Goal: Task Accomplishment & Management: Manage account settings

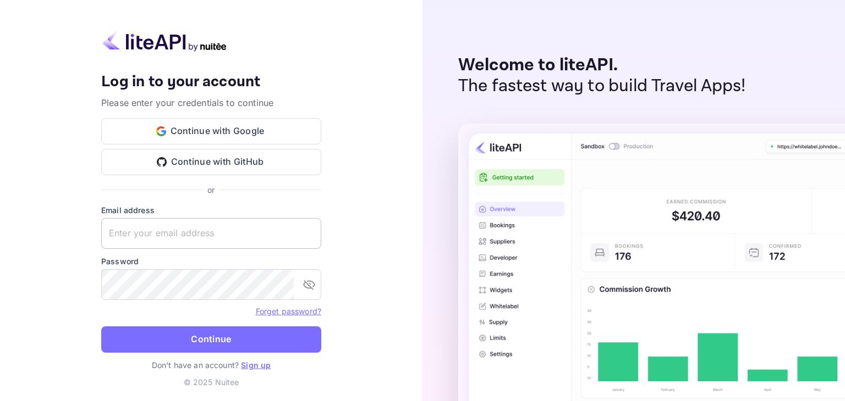
click at [196, 221] on input "text" at bounding box center [211, 233] width 220 height 31
paste input "[EMAIL_ADDRESS][DOMAIN_NAME]"
type input "[EMAIL_ADDRESS][DOMAIN_NAME]"
drag, startPoint x: 196, startPoint y: 215, endPoint x: 338, endPoint y: 24, distance: 238.2
click at [293, 153] on div "Your account has been created successfully, a confirmation link has been sent t…" at bounding box center [211, 200] width 220 height 341
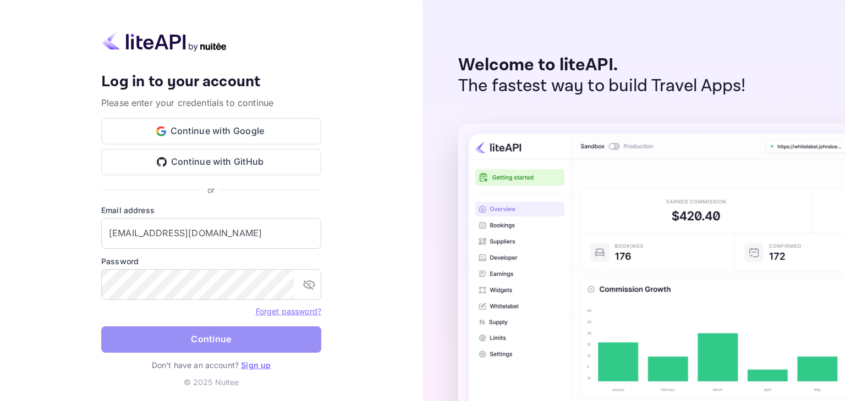
click at [184, 339] on button "Continue" at bounding box center [211, 340] width 220 height 26
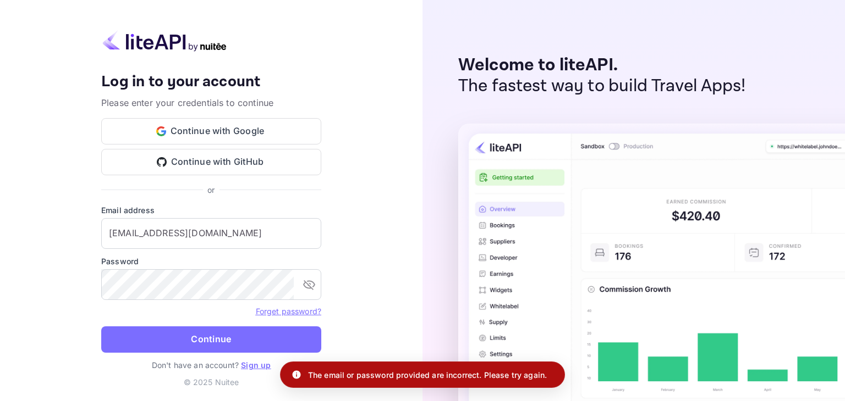
click at [382, 219] on div "Your account has been created successfully, a confirmation link has been sent t…" at bounding box center [211, 200] width 422 height 401
click at [207, 131] on button "Continue with Google" at bounding box center [211, 131] width 220 height 26
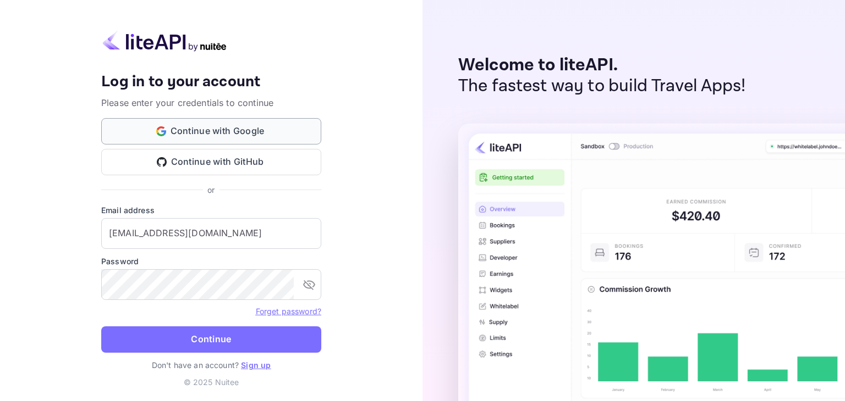
click at [216, 128] on button "Continue with Google" at bounding box center [211, 131] width 220 height 26
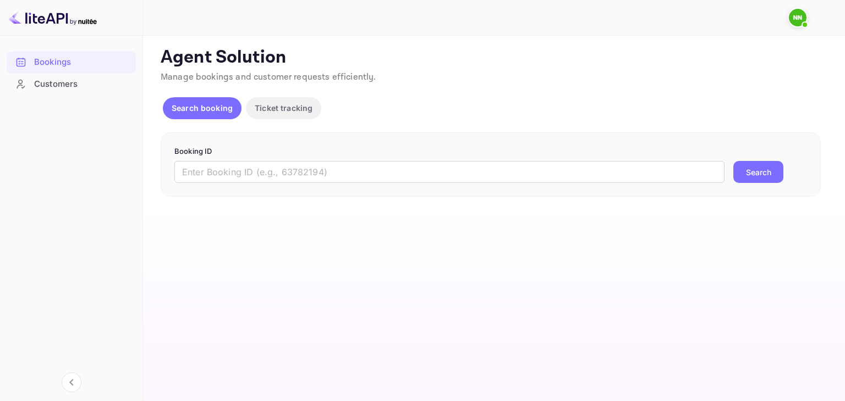
click at [801, 15] on img at bounding box center [798, 18] width 18 height 18
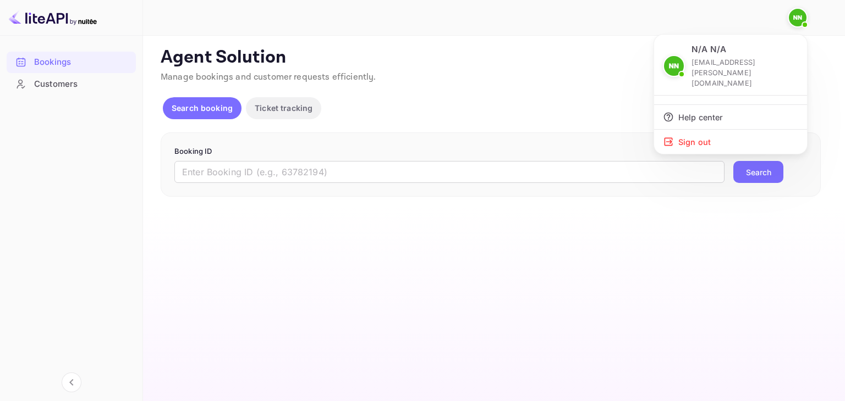
click at [51, 89] on div at bounding box center [422, 200] width 845 height 401
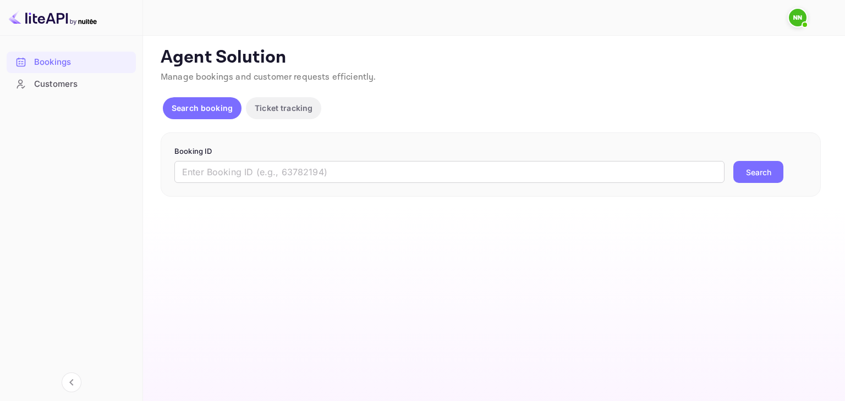
click at [51, 86] on div "Customers" at bounding box center [82, 84] width 96 height 13
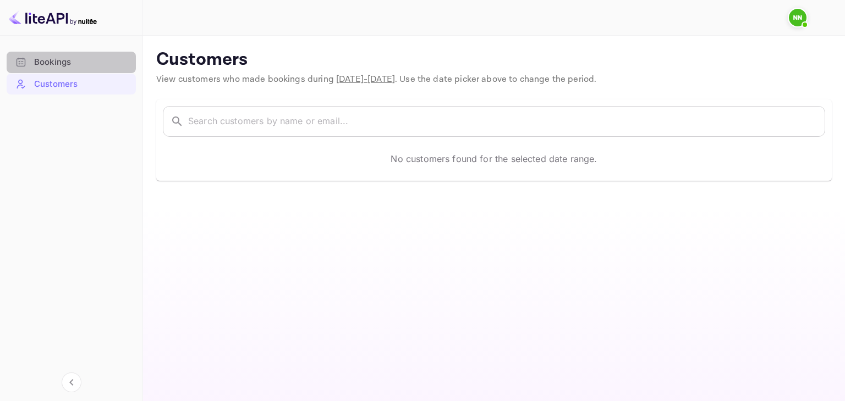
click at [47, 63] on div "Bookings" at bounding box center [82, 62] width 96 height 13
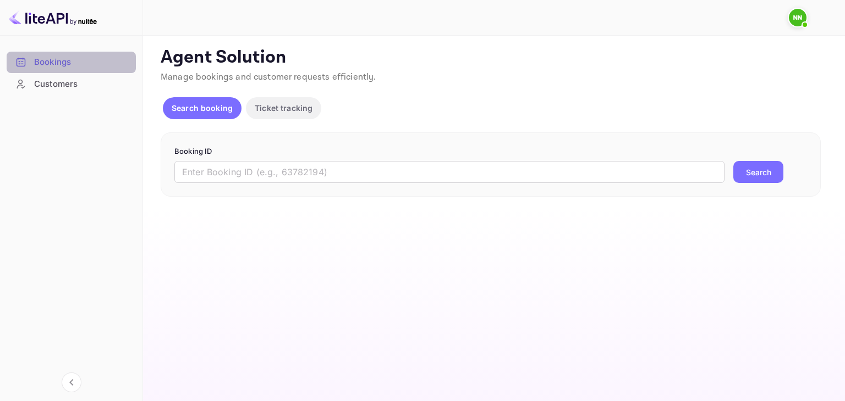
click at [47, 63] on div "Bookings" at bounding box center [82, 62] width 96 height 13
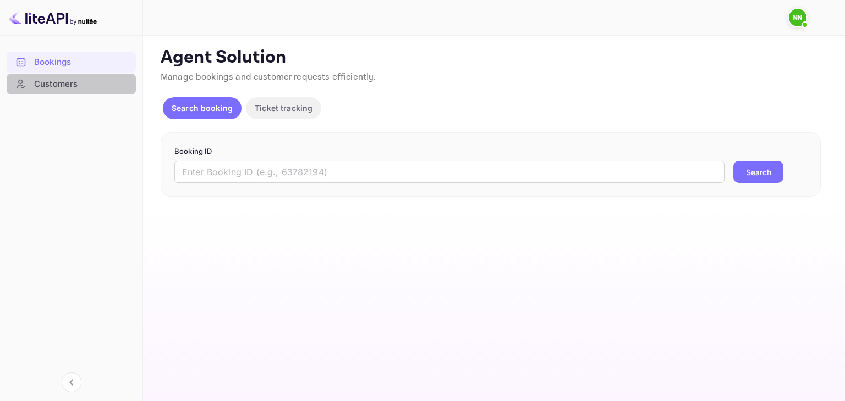
click at [44, 83] on div "Customers" at bounding box center [82, 84] width 96 height 13
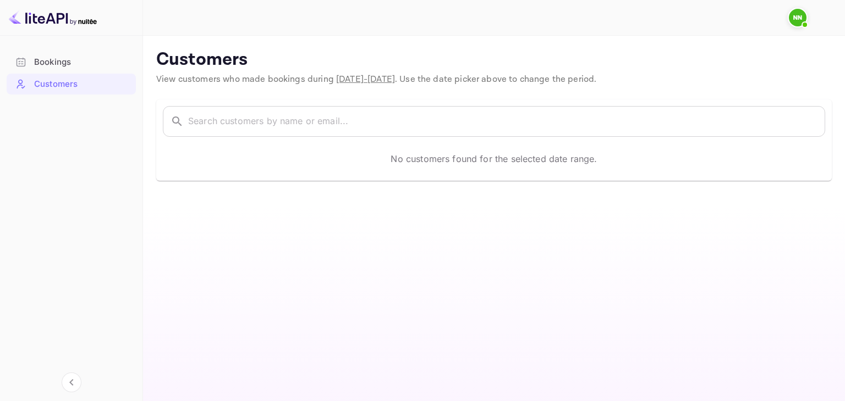
click at [803, 15] on img at bounding box center [798, 18] width 18 height 18
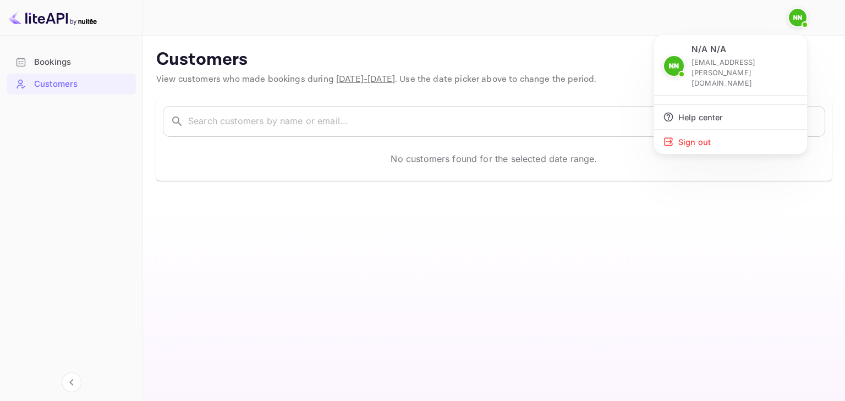
click at [60, 62] on div at bounding box center [422, 200] width 845 height 401
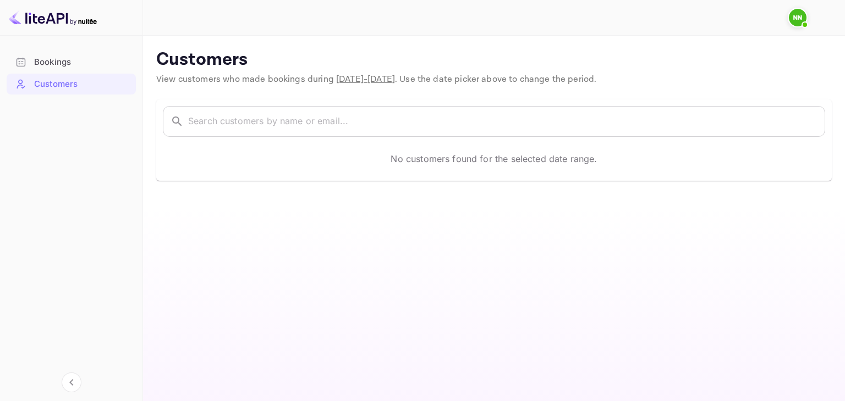
click at [60, 62] on div "Bookings" at bounding box center [82, 62] width 96 height 13
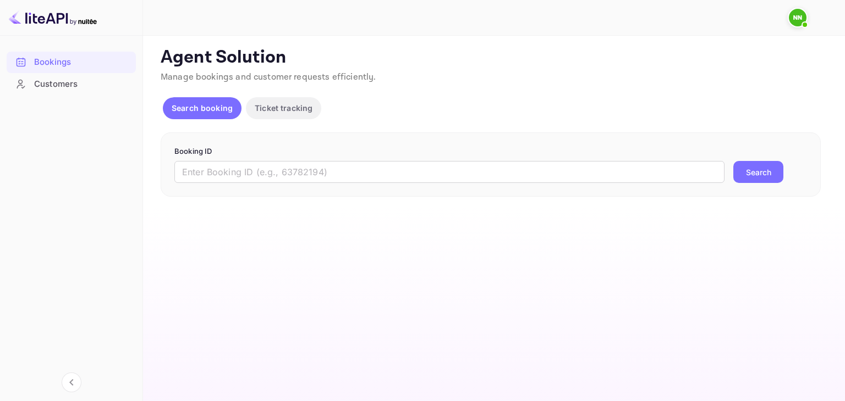
click at [360, 108] on div "Search booking Ticket tracking" at bounding box center [493, 110] width 664 height 26
click at [270, 107] on p "Ticket tracking" at bounding box center [284, 108] width 58 height 12
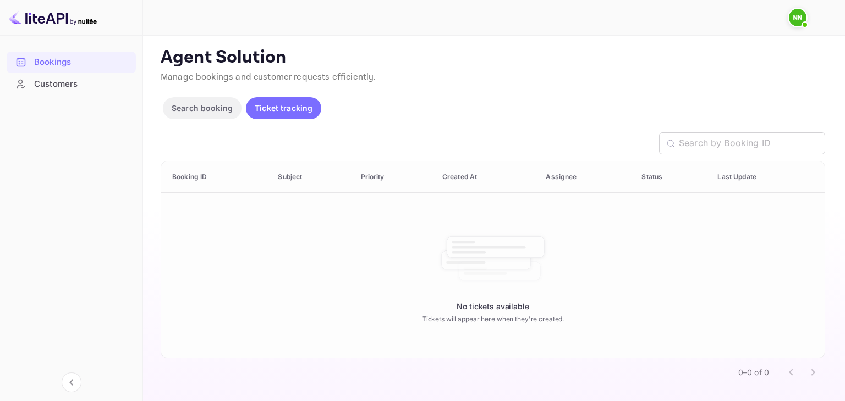
click at [205, 108] on p "Search booking" at bounding box center [202, 108] width 61 height 12
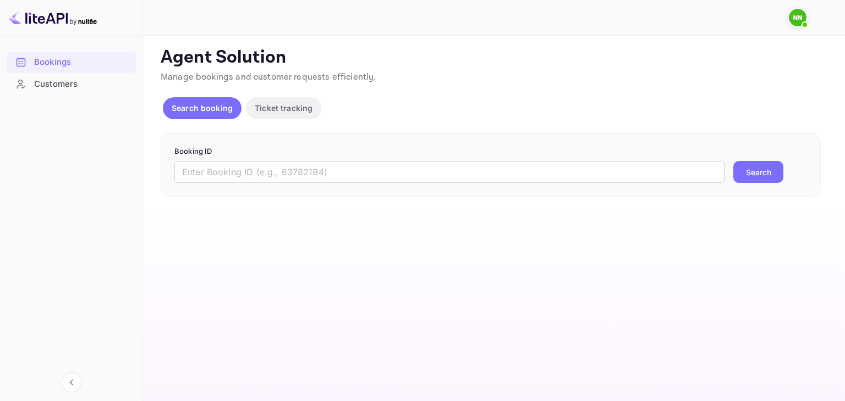
click at [800, 22] on span at bounding box center [804, 24] width 11 height 11
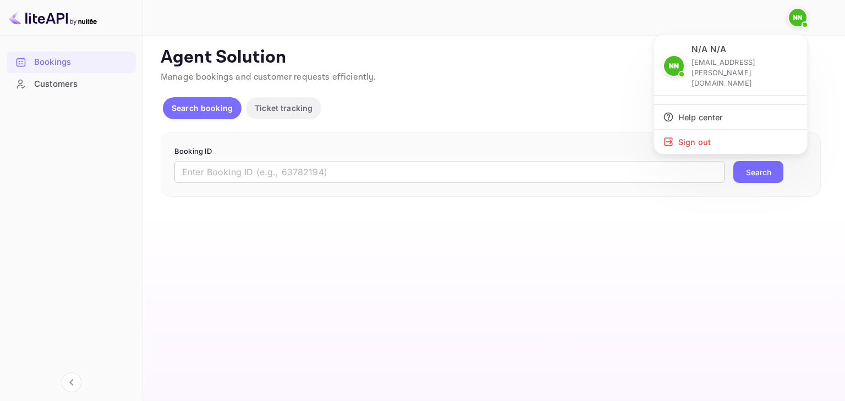
click at [37, 21] on div at bounding box center [422, 200] width 845 height 401
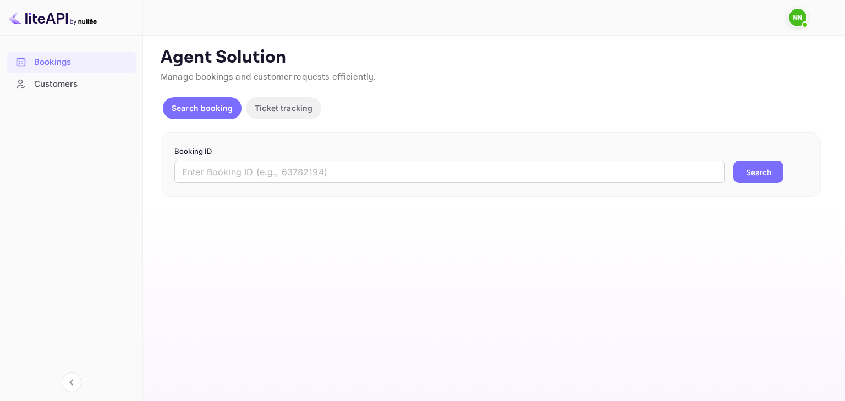
click at [797, 13] on img at bounding box center [798, 18] width 18 height 18
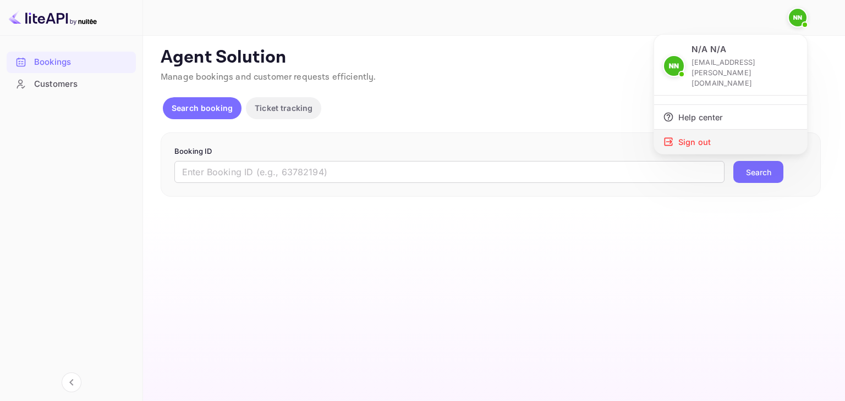
click at [706, 130] on div "Sign out" at bounding box center [730, 142] width 153 height 24
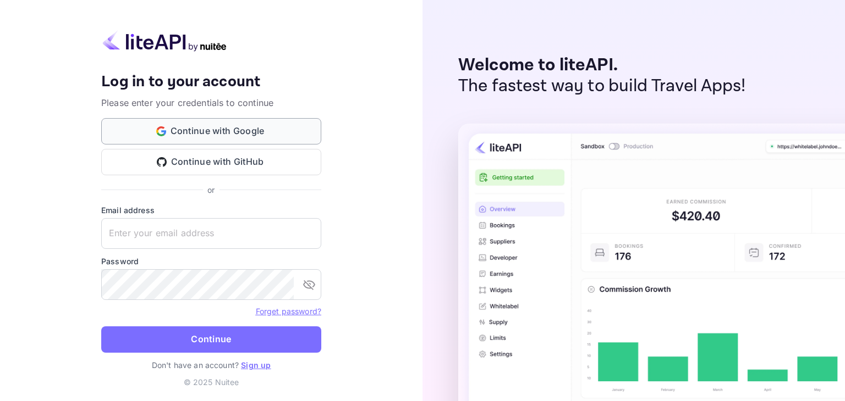
click at [228, 131] on button "Continue with Google" at bounding box center [211, 131] width 220 height 26
click at [187, 238] on input "text" at bounding box center [211, 233] width 220 height 31
click at [228, 134] on button "Continue with Google" at bounding box center [211, 131] width 220 height 26
